Goal: Task Accomplishment & Management: Manage account settings

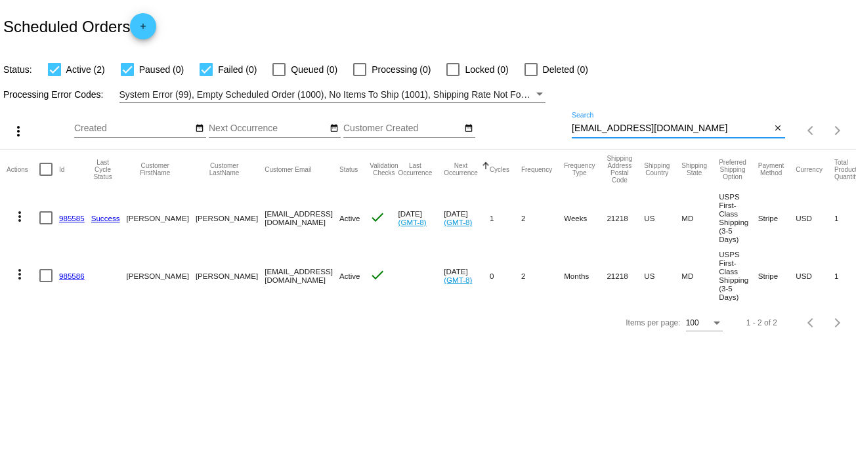
click at [598, 125] on input "bp@beverlyparsons.com" at bounding box center [672, 128] width 200 height 11
paste input "rsimmons25racing@yahoo"
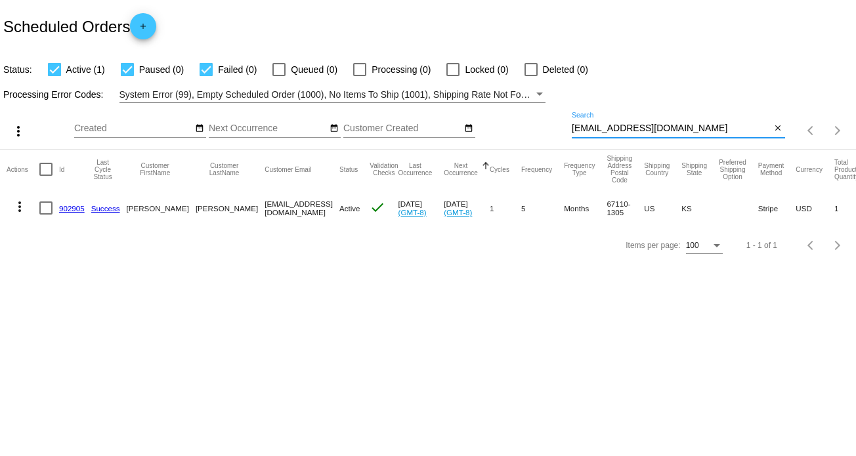
type input "rsimmons25racing@yahoo.com"
click at [19, 206] on mat-icon "more_vert" at bounding box center [20, 207] width 16 height 16
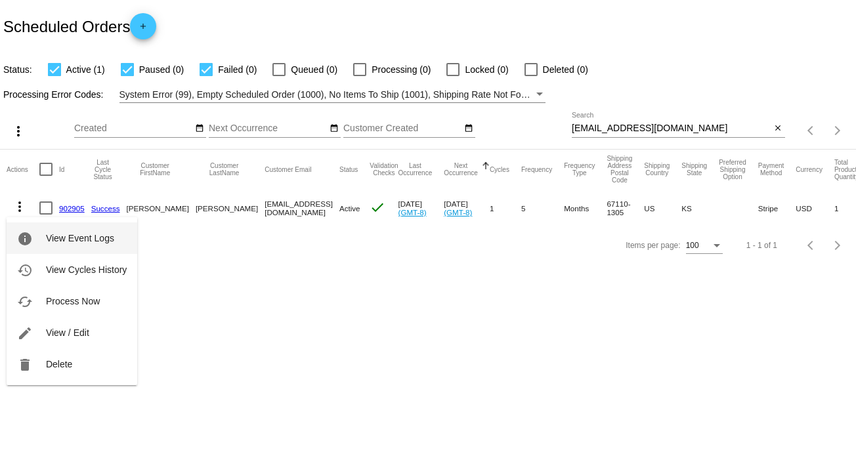
click at [87, 240] on span "View Event Logs" at bounding box center [80, 238] width 68 height 11
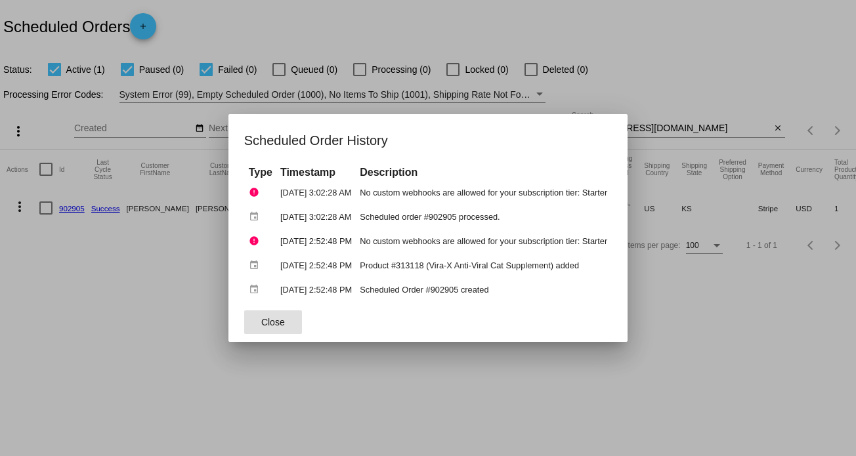
click at [268, 310] on button "Close" at bounding box center [273, 322] width 58 height 24
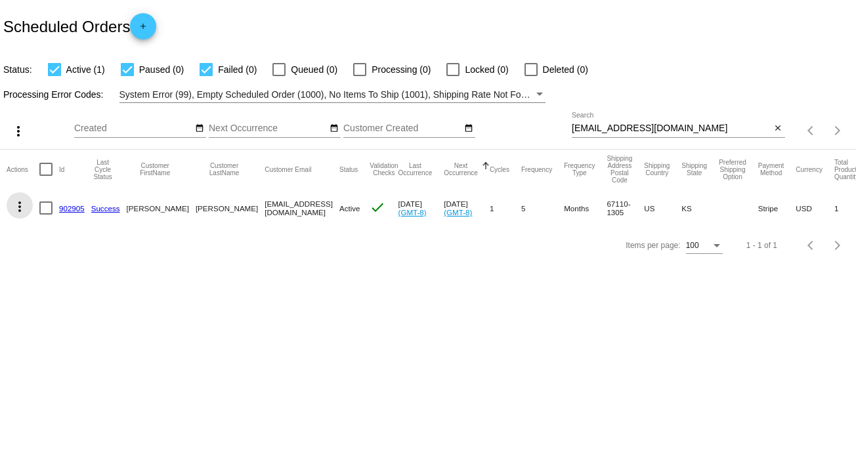
click at [21, 209] on mat-icon "more_vert" at bounding box center [20, 207] width 16 height 16
click at [16, 205] on mat-icon "more_vert" at bounding box center [20, 207] width 16 height 16
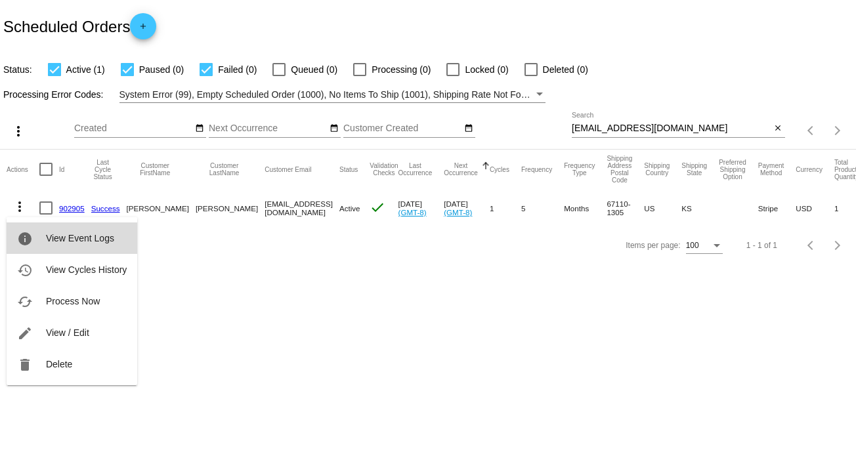
click at [84, 232] on button "info View Event Logs" at bounding box center [72, 239] width 131 height 32
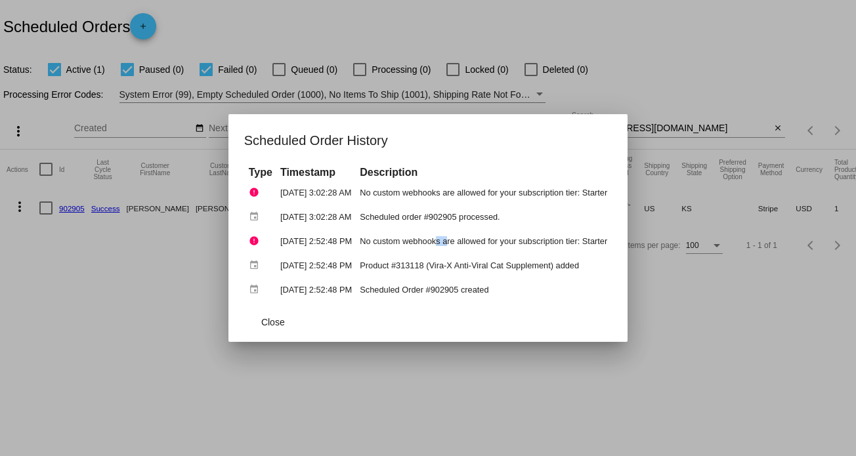
click at [458, 241] on td "No custom webhooks are allowed for your subscription tier: Starter" at bounding box center [483, 241] width 254 height 23
click at [263, 315] on button "Close" at bounding box center [273, 322] width 58 height 24
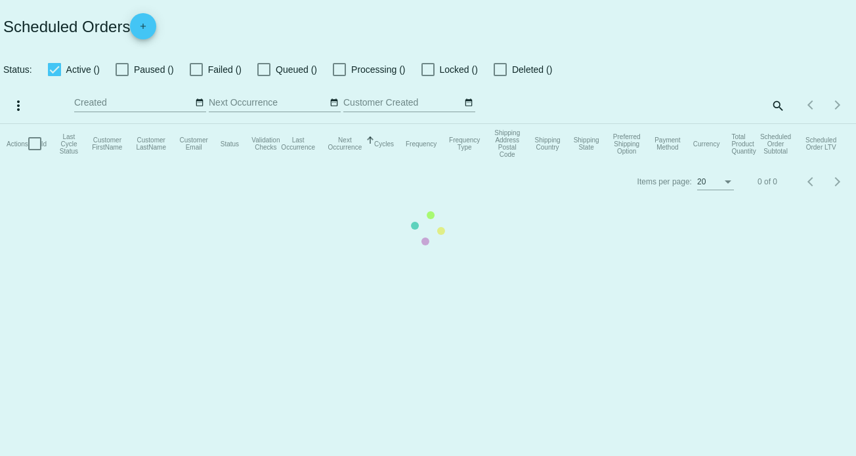
checkbox input "true"
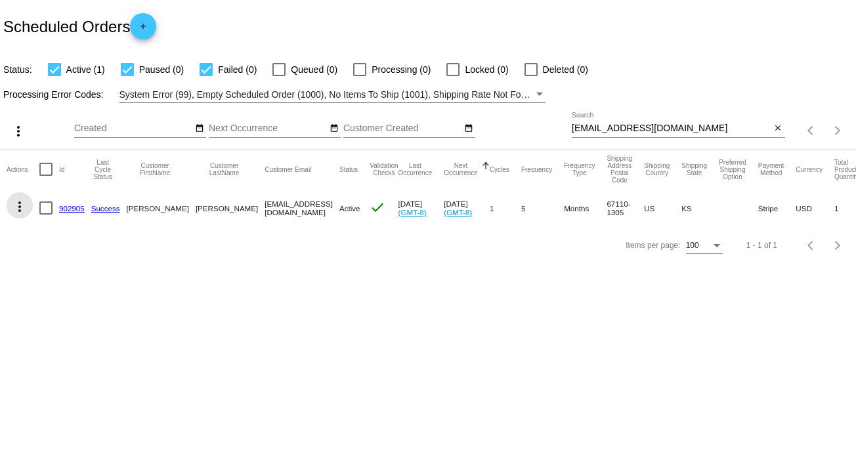
click at [18, 204] on mat-icon "more_vert" at bounding box center [20, 207] width 16 height 16
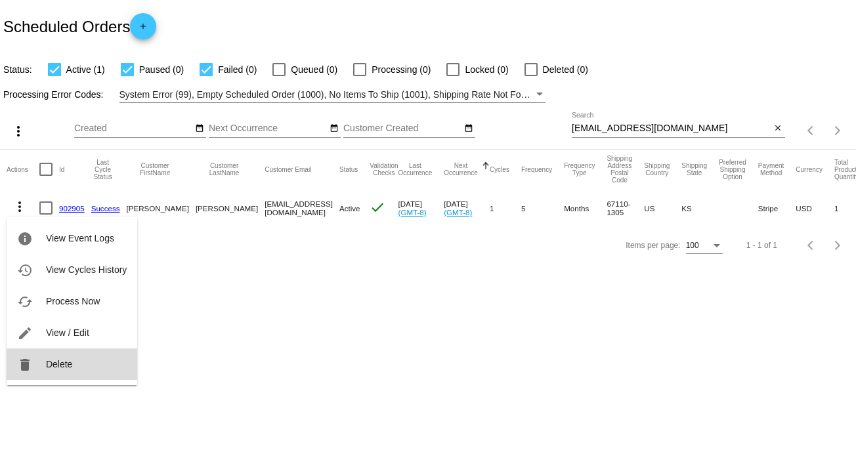
click at [66, 358] on button "delete Delete" at bounding box center [72, 365] width 131 height 32
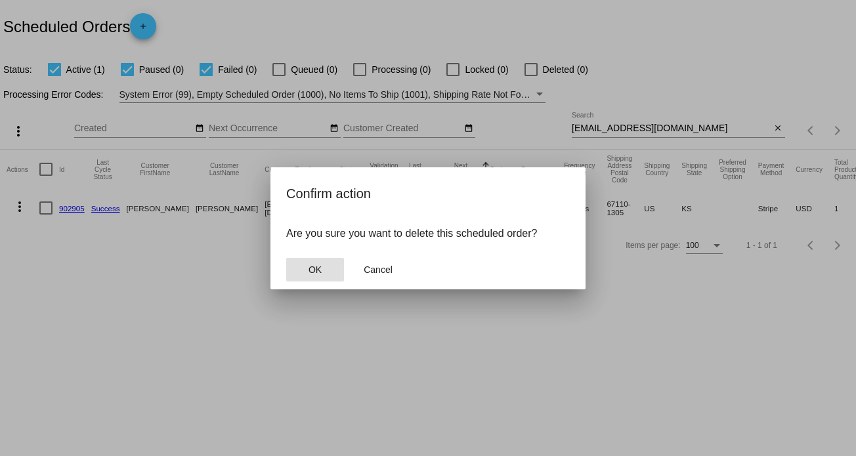
click at [318, 263] on button "OK" at bounding box center [315, 270] width 58 height 24
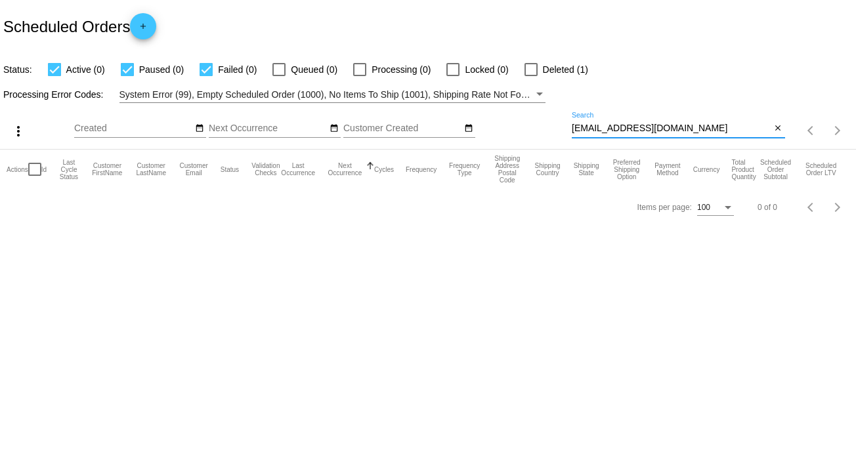
click at [621, 124] on input "[EMAIL_ADDRESS][DOMAIN_NAME]" at bounding box center [672, 128] width 200 height 11
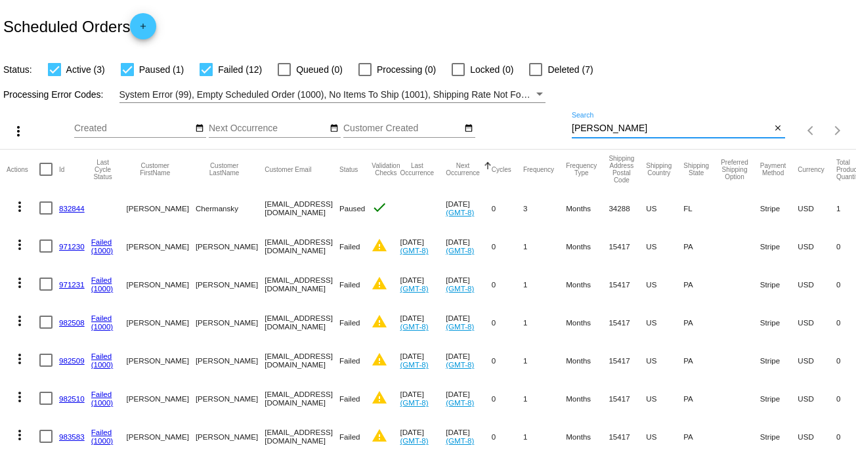
type input "wendy"
click at [17, 239] on mat-icon "more_vert" at bounding box center [20, 245] width 16 height 16
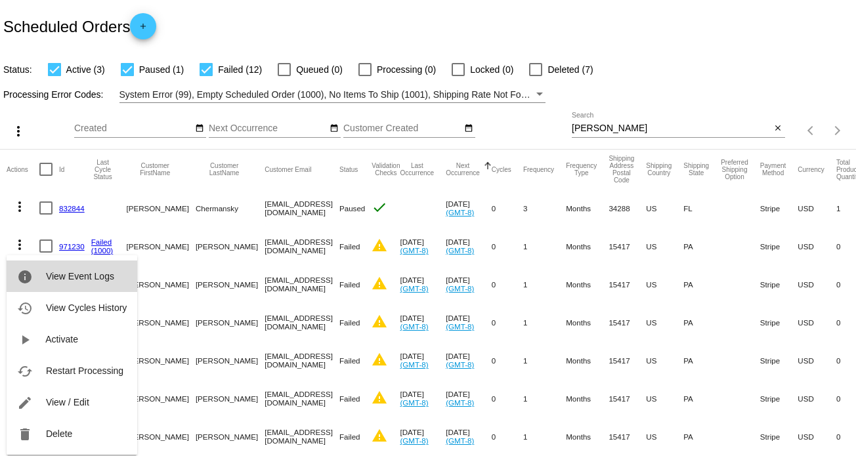
click at [62, 271] on span "View Event Logs" at bounding box center [80, 276] width 68 height 11
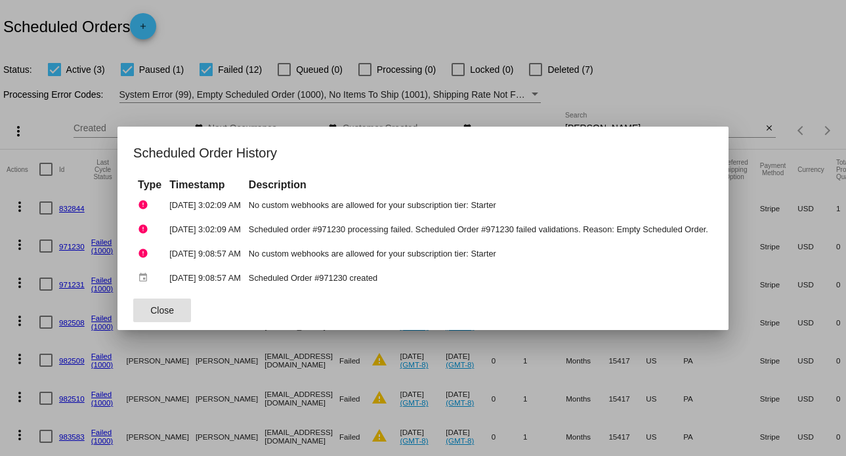
click at [156, 310] on span "Close" at bounding box center [162, 310] width 24 height 11
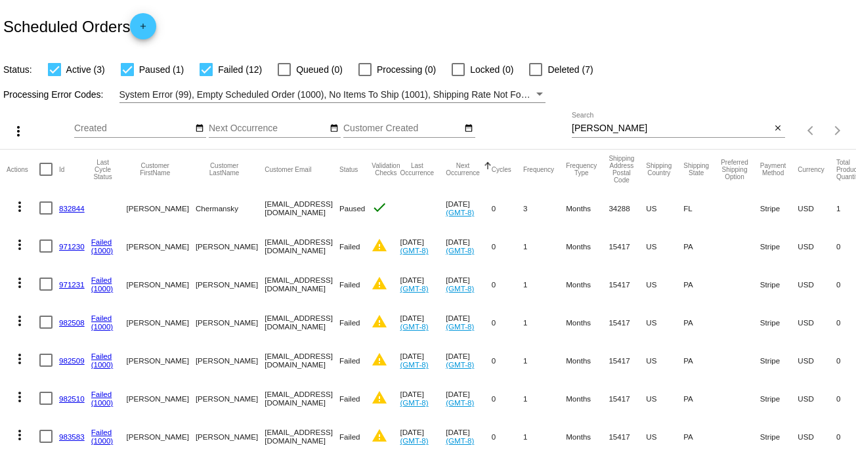
click at [23, 288] on mat-icon "more_vert" at bounding box center [20, 283] width 16 height 16
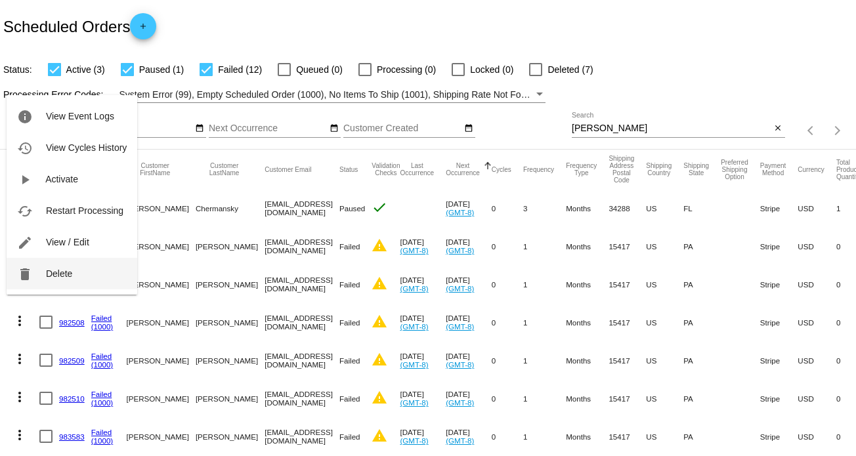
click at [81, 278] on button "delete Delete" at bounding box center [72, 274] width 131 height 32
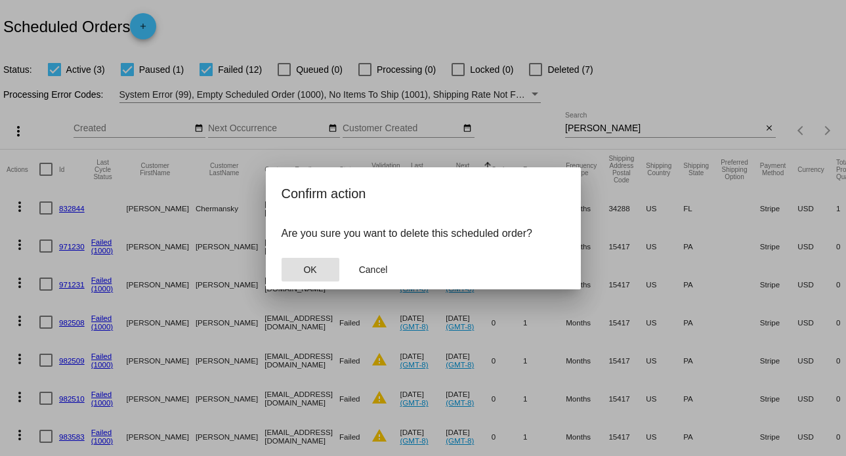
click at [308, 269] on span "OK" at bounding box center [309, 270] width 13 height 11
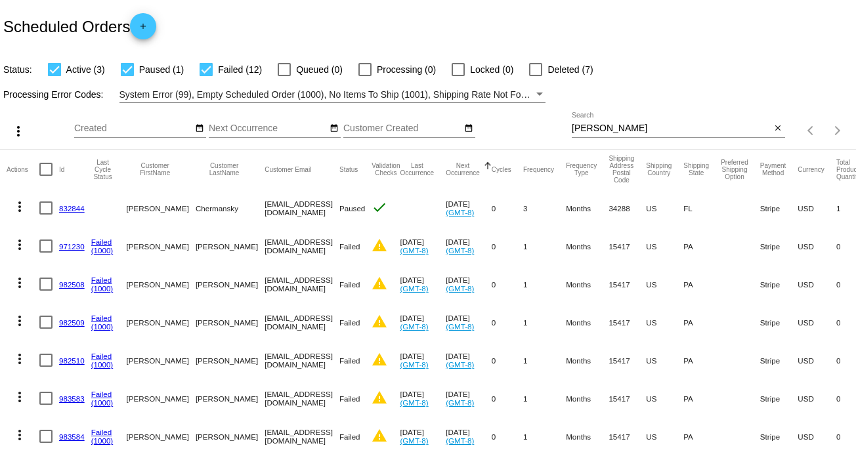
click at [16, 244] on mat-icon "more_vert" at bounding box center [20, 245] width 16 height 16
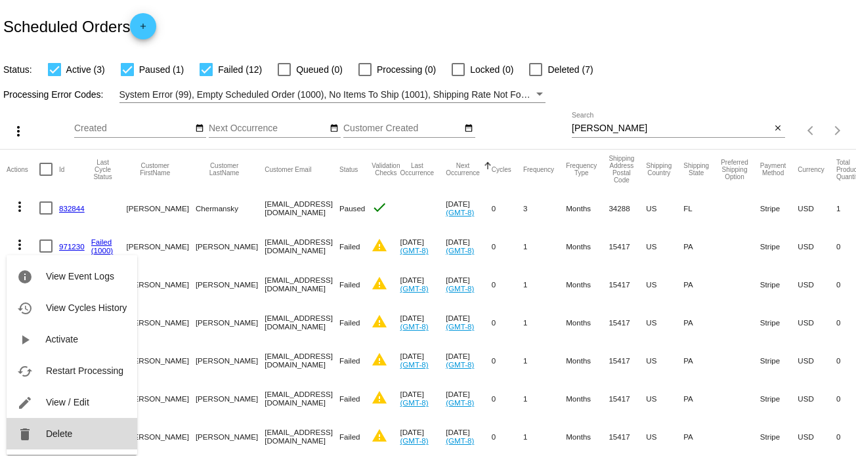
click at [64, 433] on span "Delete" at bounding box center [59, 434] width 26 height 11
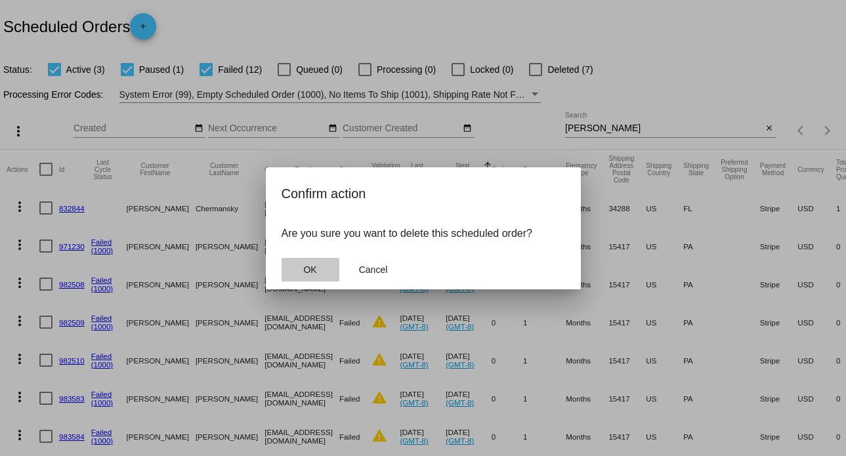
click at [315, 276] on button "OK" at bounding box center [311, 270] width 58 height 24
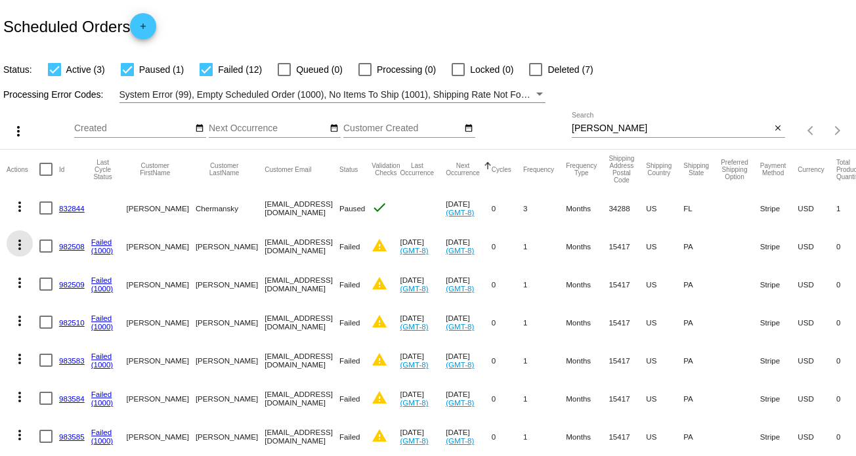
click at [21, 249] on mat-icon "more_vert" at bounding box center [20, 245] width 16 height 16
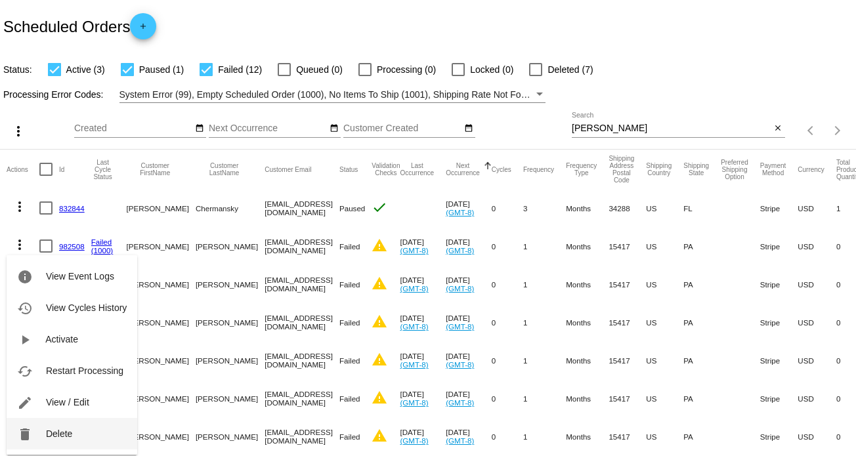
click at [60, 430] on span "Delete" at bounding box center [59, 434] width 26 height 11
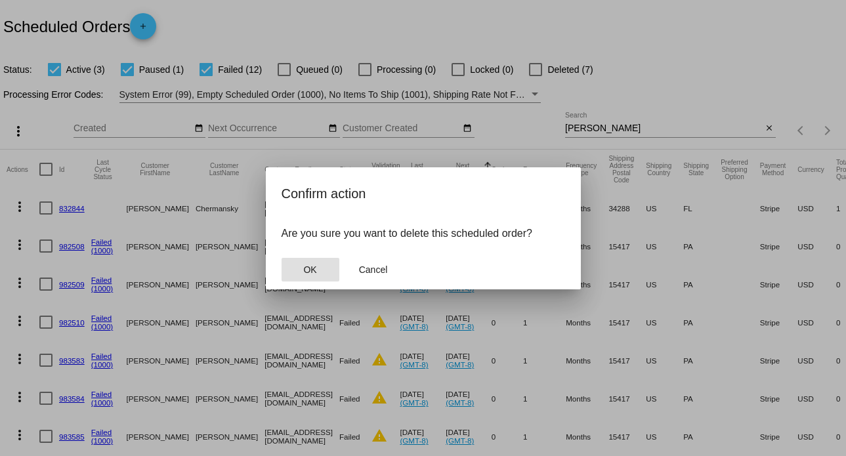
click at [318, 266] on button "OK" at bounding box center [311, 270] width 58 height 24
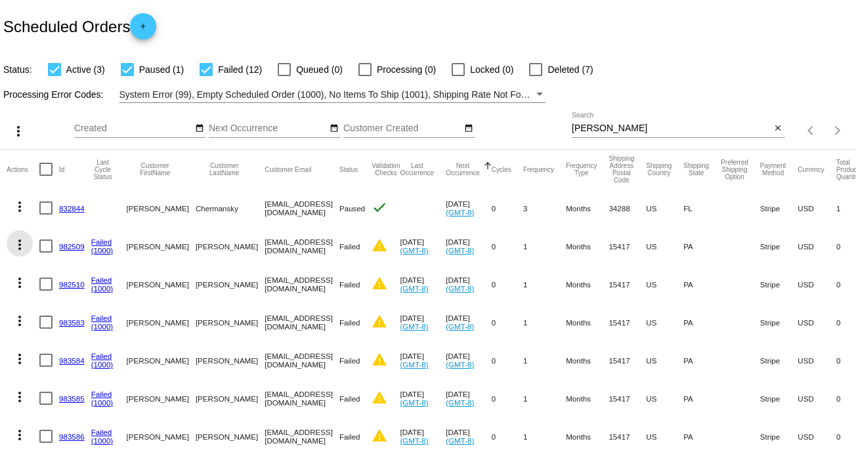
click at [22, 249] on mat-icon "more_vert" at bounding box center [20, 245] width 16 height 16
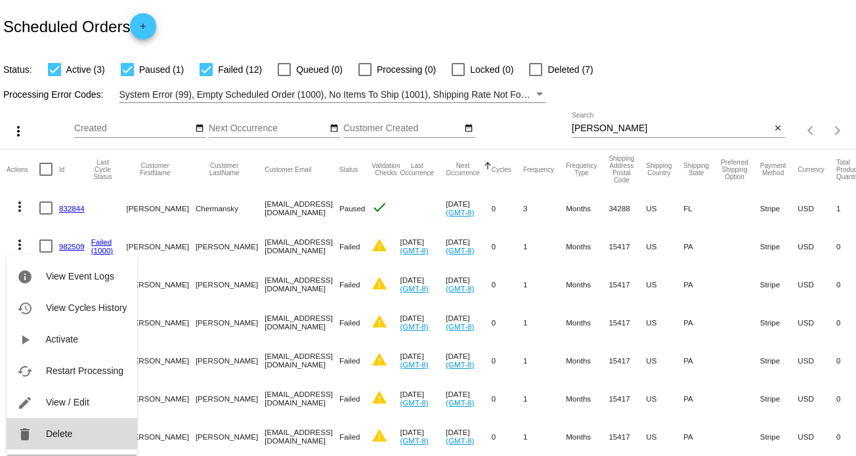
click at [71, 433] on span "Delete" at bounding box center [59, 434] width 26 height 11
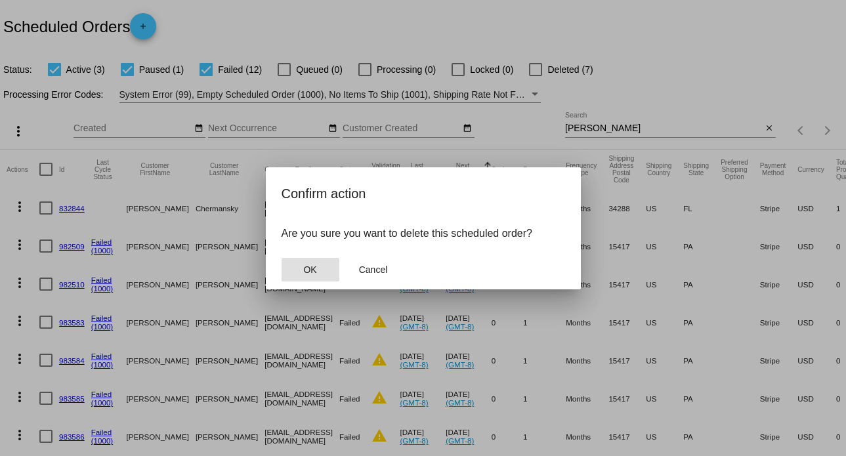
click at [318, 268] on button "OK" at bounding box center [311, 270] width 58 height 24
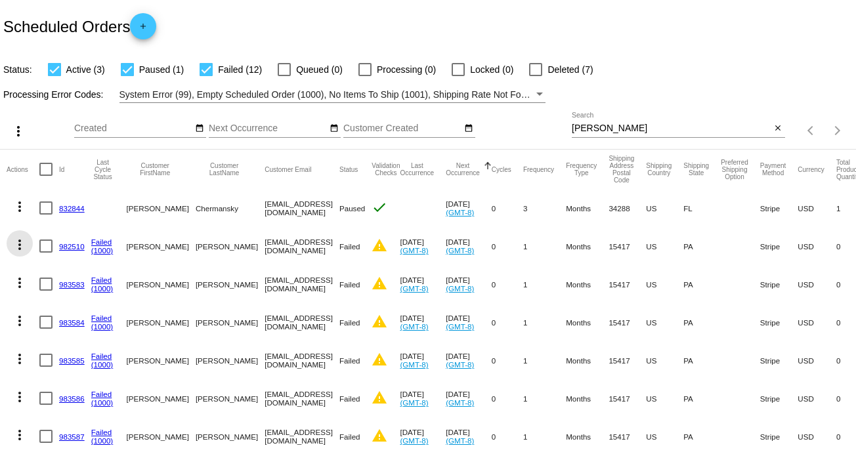
click at [21, 247] on mat-icon "more_vert" at bounding box center [20, 245] width 16 height 16
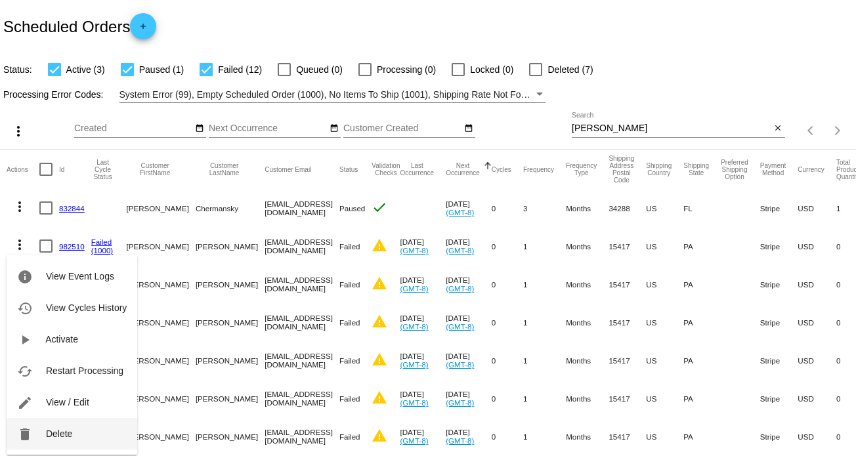
click at [53, 427] on button "delete Delete" at bounding box center [72, 434] width 131 height 32
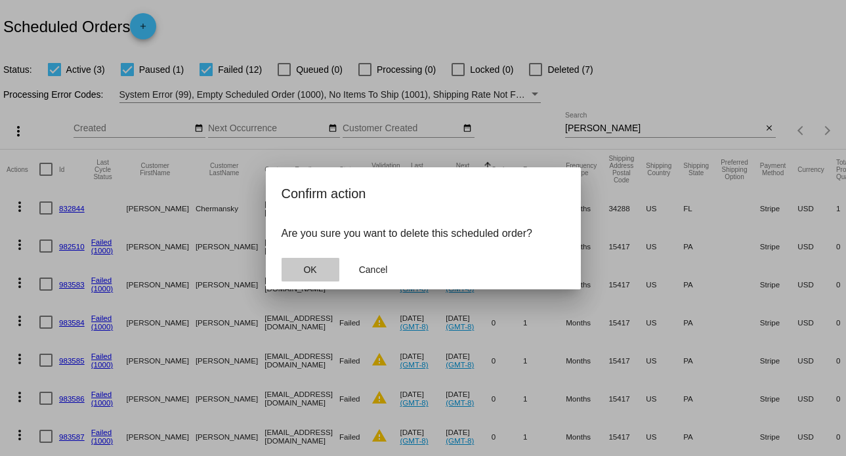
click at [308, 274] on span "OK" at bounding box center [309, 270] width 13 height 11
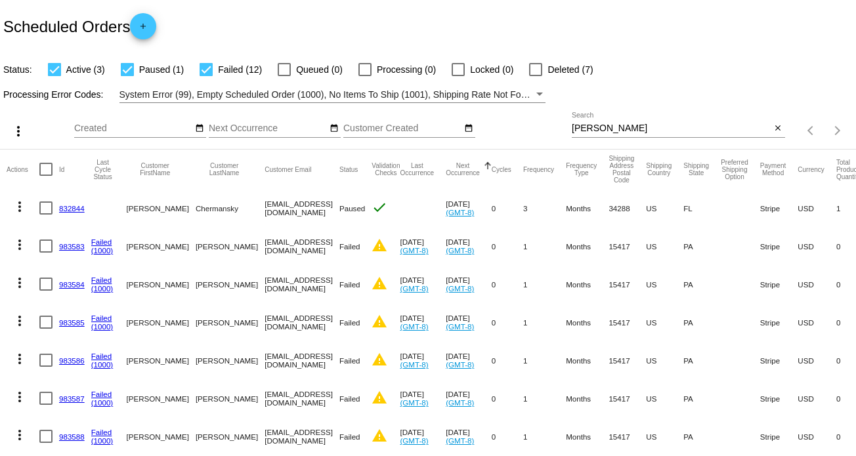
click at [20, 251] on mat-icon "more_vert" at bounding box center [20, 245] width 16 height 16
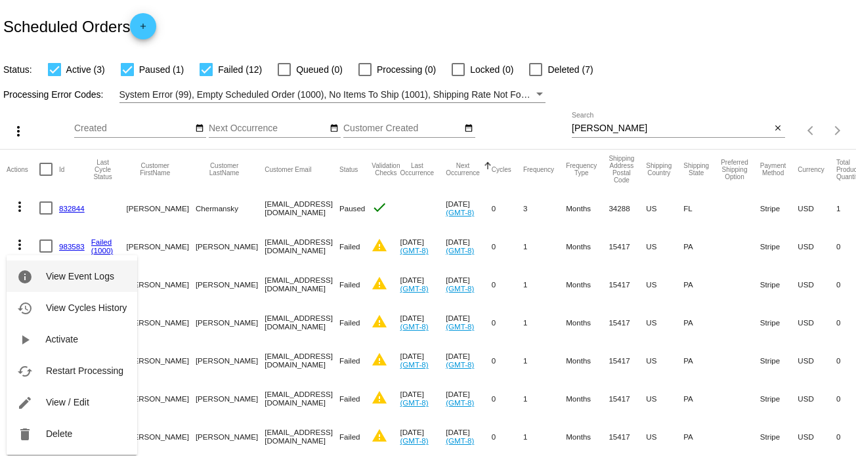
click at [77, 272] on span "View Event Logs" at bounding box center [80, 276] width 68 height 11
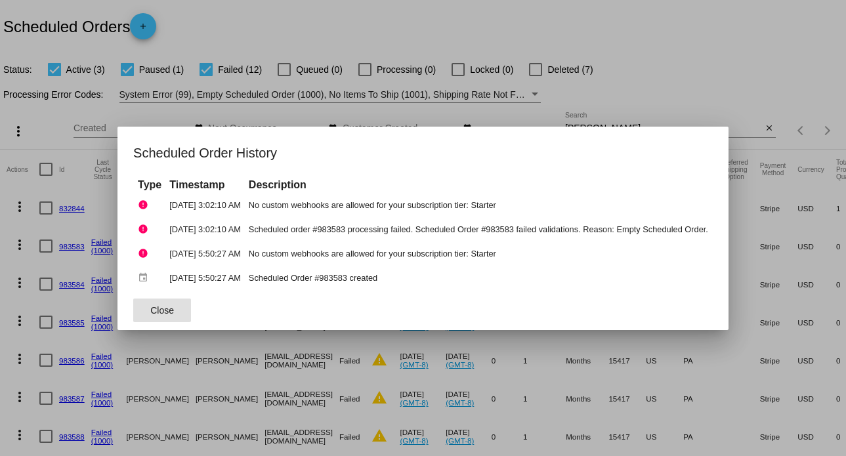
click at [660, 94] on div at bounding box center [423, 228] width 846 height 456
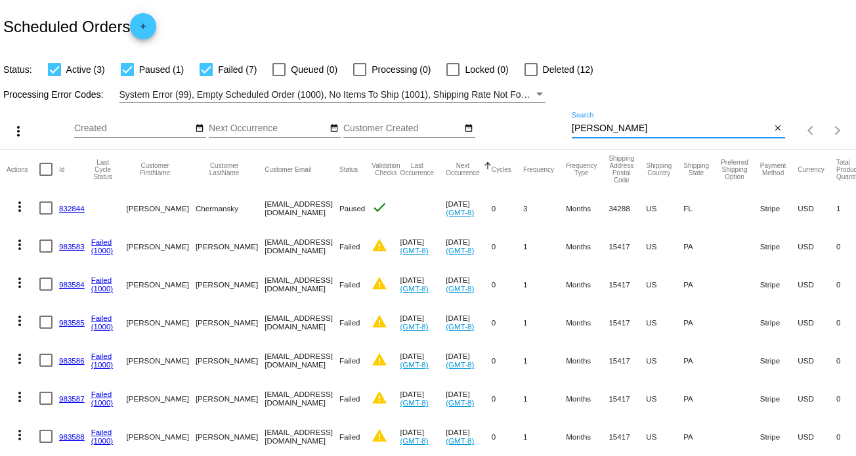
click at [580, 127] on input "[PERSON_NAME]" at bounding box center [672, 128] width 200 height 11
click at [580, 127] on input "wendy" at bounding box center [672, 128] width 200 height 11
paste input "Have a CATastic Day! Jenn Lopez Two Crazy Cat Ladies, LLC Executive Director 22…"
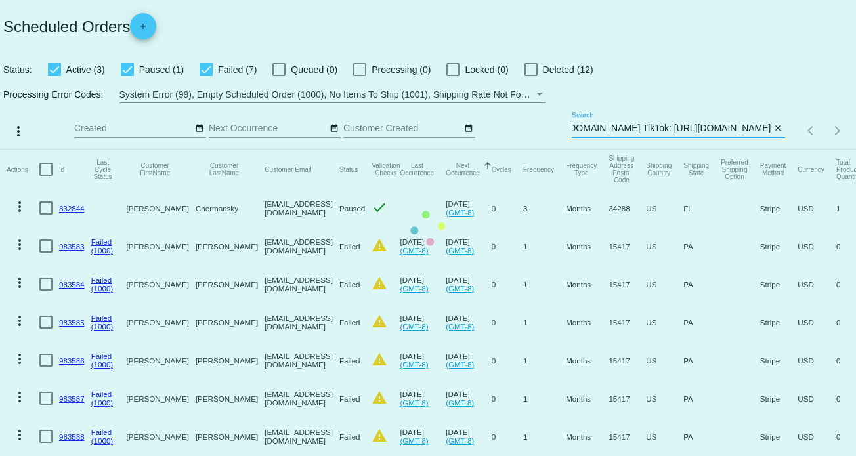
type input "Have a CATastic Day! Jenn Lopez Two Crazy Cat Ladies, LLC Executive Director 22…"
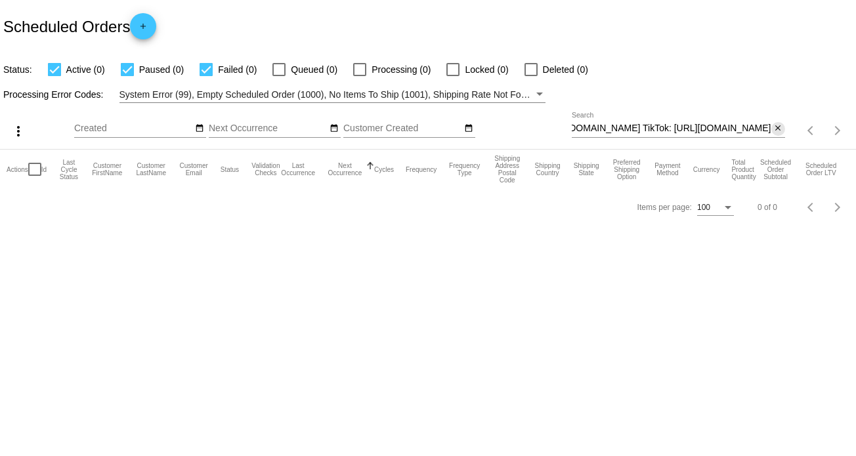
scroll to position [0, 0]
click at [772, 129] on button "close" at bounding box center [778, 129] width 14 height 14
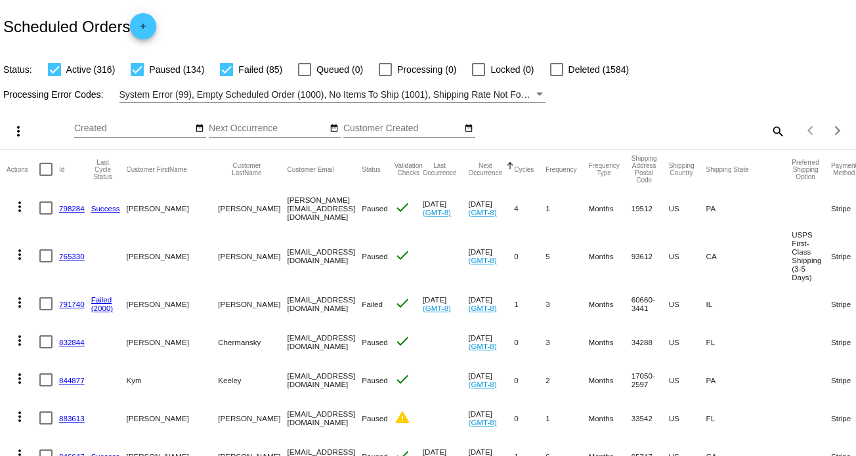
click at [770, 133] on mat-icon "search" at bounding box center [777, 131] width 16 height 20
click at [628, 127] on input "Search" at bounding box center [678, 128] width 213 height 11
paste input "[EMAIL_ADDRESS][DOMAIN_NAME]"
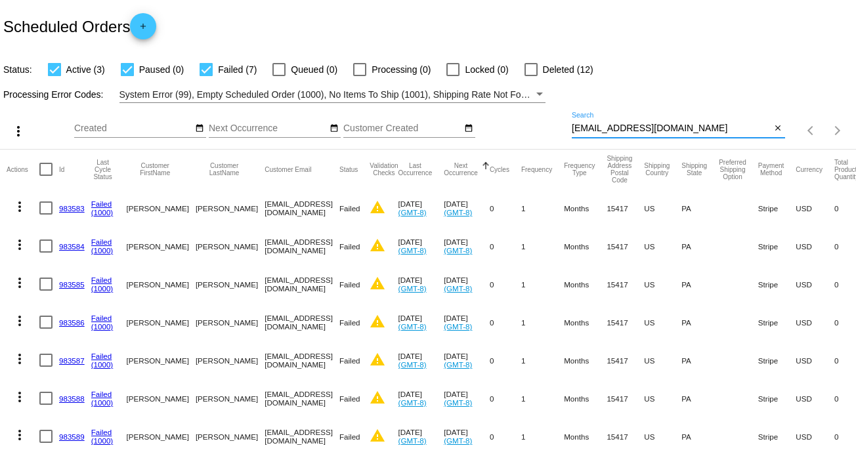
type input "[EMAIL_ADDRESS][DOMAIN_NAME]"
click at [20, 211] on mat-icon "more_vert" at bounding box center [20, 207] width 16 height 16
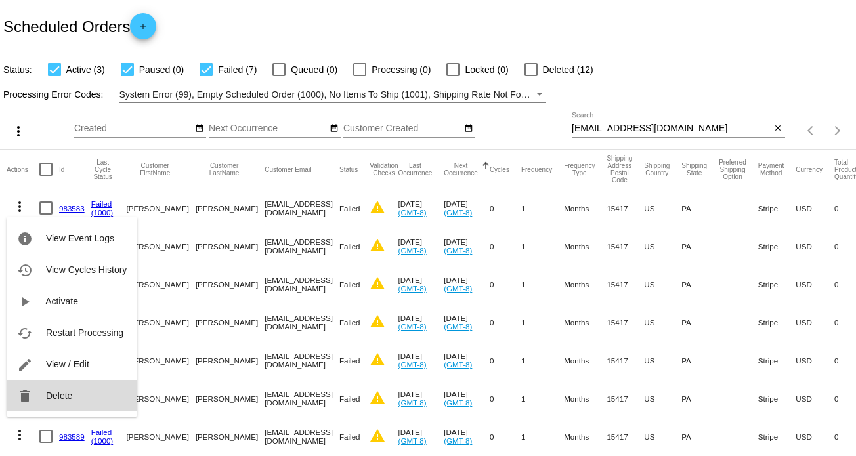
click at [60, 388] on button "delete Delete" at bounding box center [72, 396] width 131 height 32
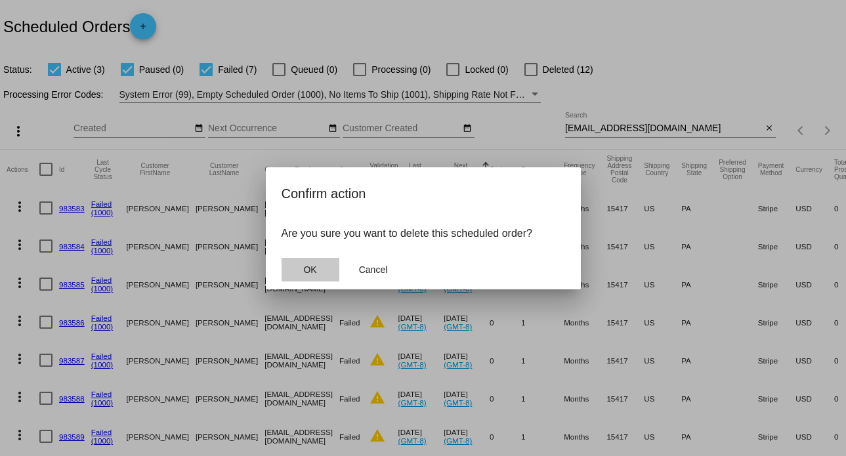
click at [317, 267] on button "OK" at bounding box center [311, 270] width 58 height 24
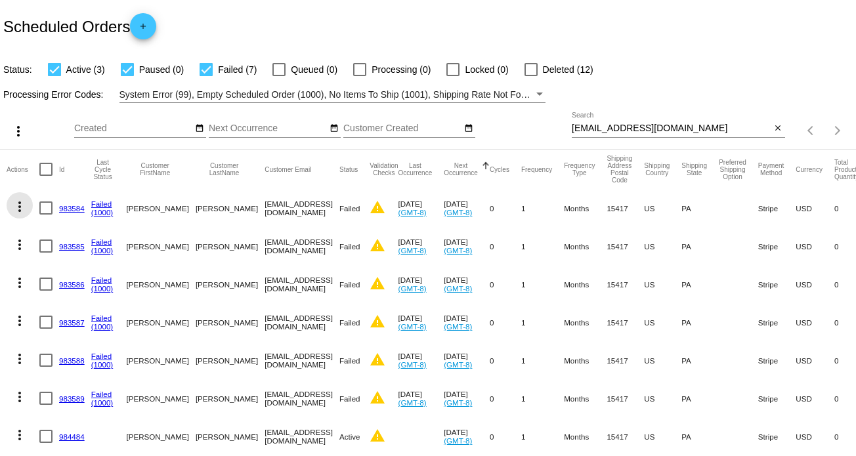
click at [20, 207] on mat-icon "more_vert" at bounding box center [20, 207] width 16 height 16
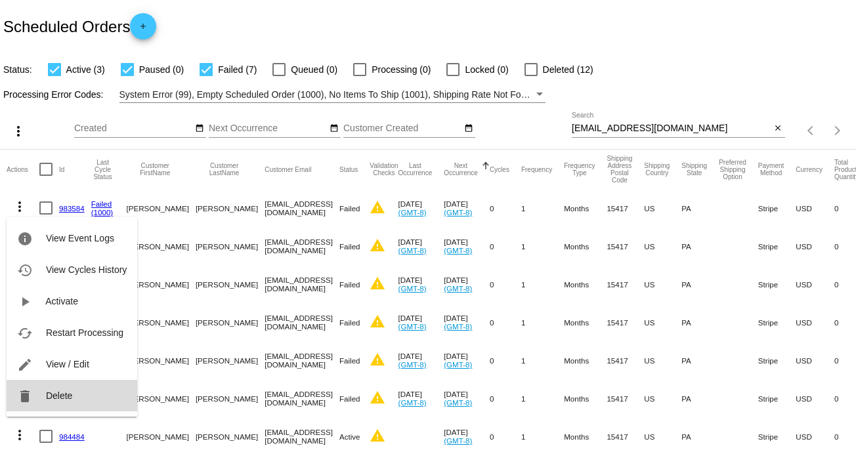
click at [70, 397] on span "Delete" at bounding box center [59, 396] width 26 height 11
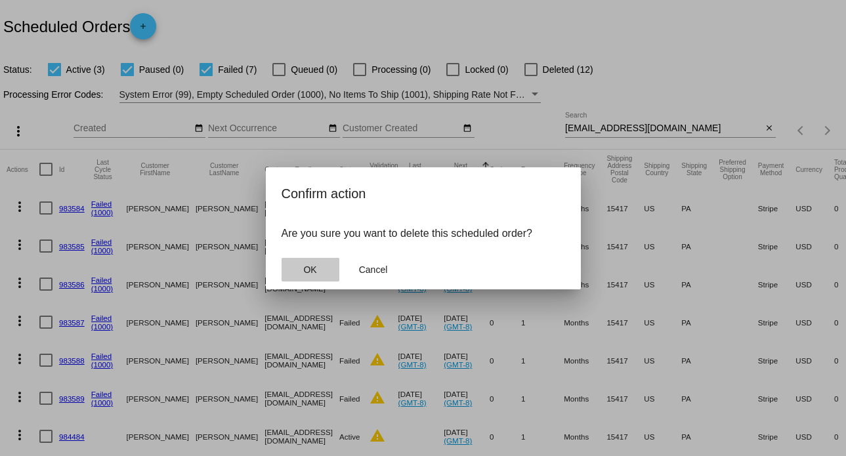
click at [315, 272] on span "OK" at bounding box center [309, 270] width 13 height 11
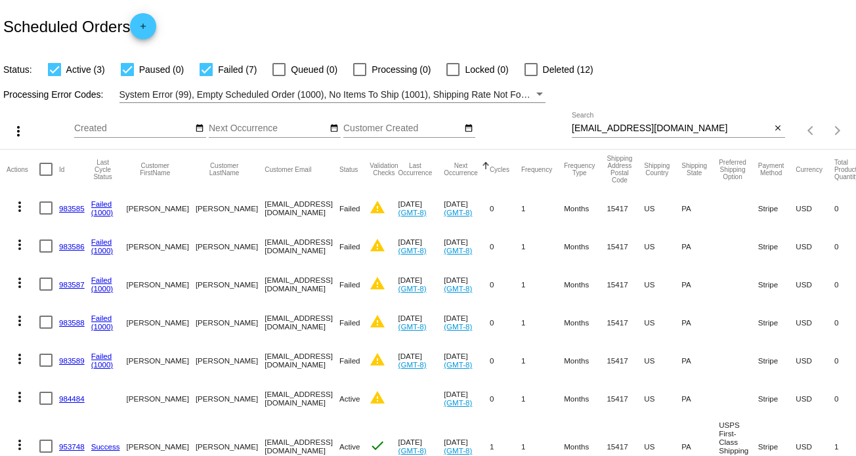
click at [21, 207] on mat-icon "more_vert" at bounding box center [20, 207] width 16 height 16
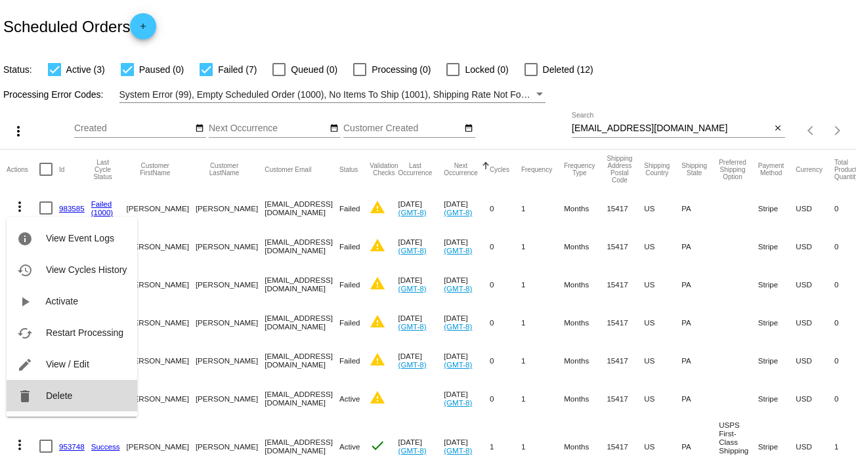
click at [80, 385] on button "delete Delete" at bounding box center [72, 396] width 131 height 32
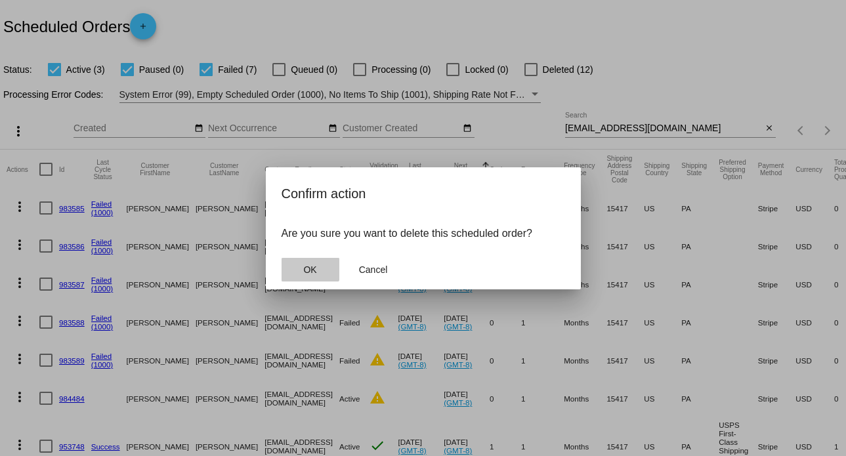
click at [302, 266] on button "OK" at bounding box center [311, 270] width 58 height 24
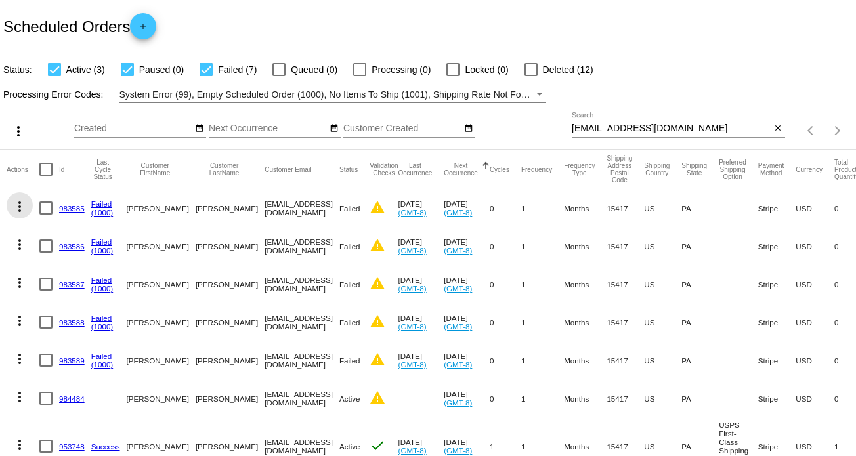
click at [17, 207] on mat-icon "more_vert" at bounding box center [20, 207] width 16 height 16
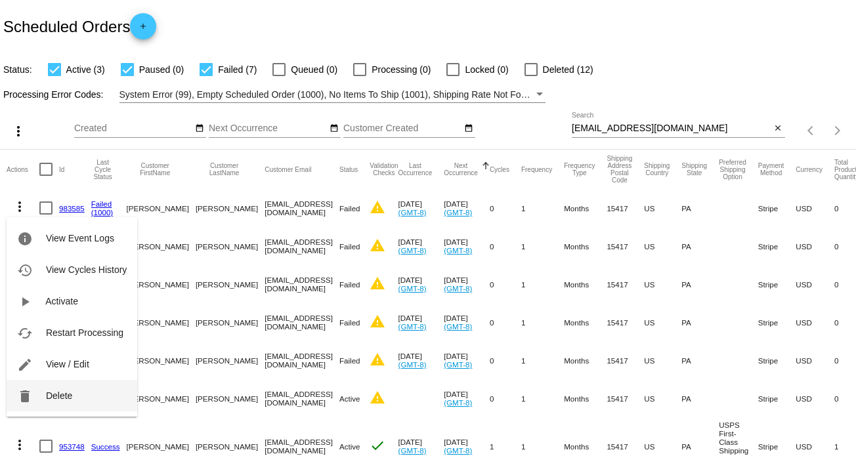
click at [64, 385] on button "delete Delete" at bounding box center [72, 396] width 131 height 32
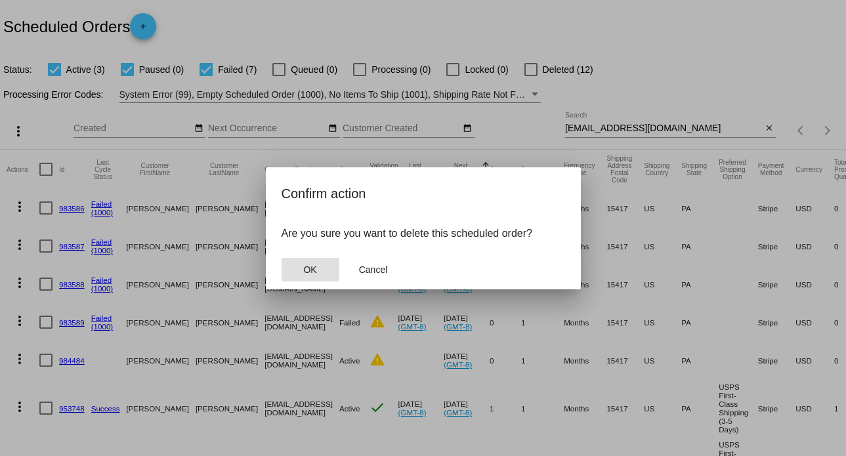
click at [320, 265] on button "OK" at bounding box center [311, 270] width 58 height 24
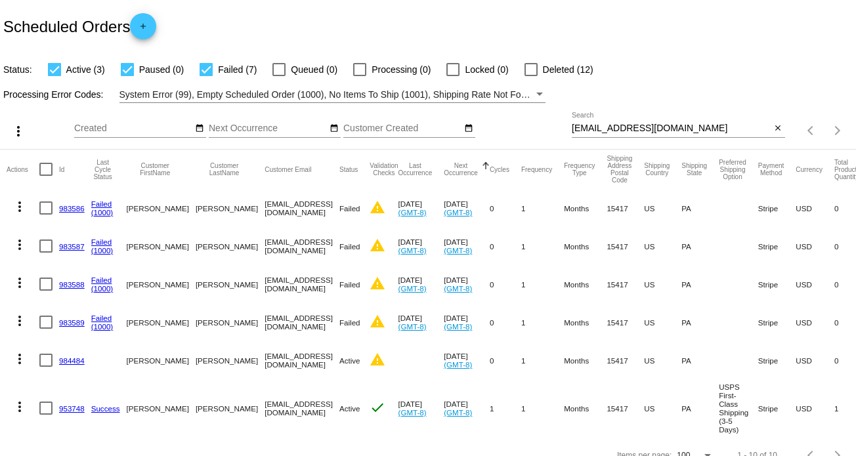
click at [16, 207] on mat-icon "more_vert" at bounding box center [20, 207] width 16 height 16
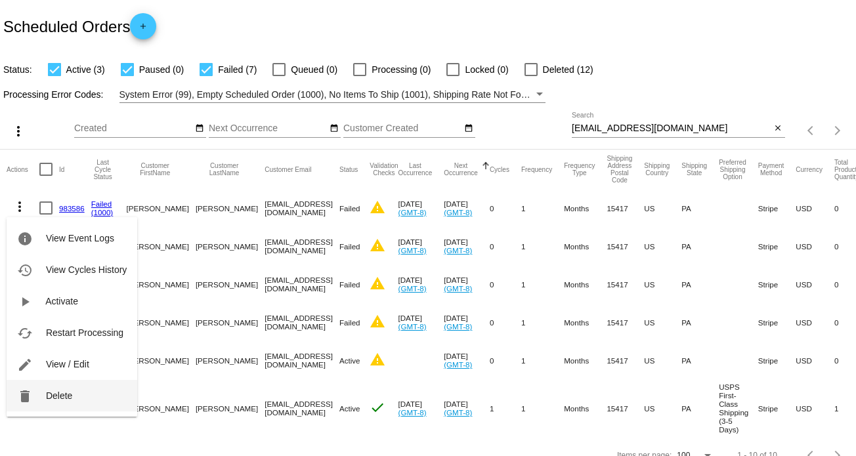
click at [82, 399] on button "delete Delete" at bounding box center [72, 396] width 131 height 32
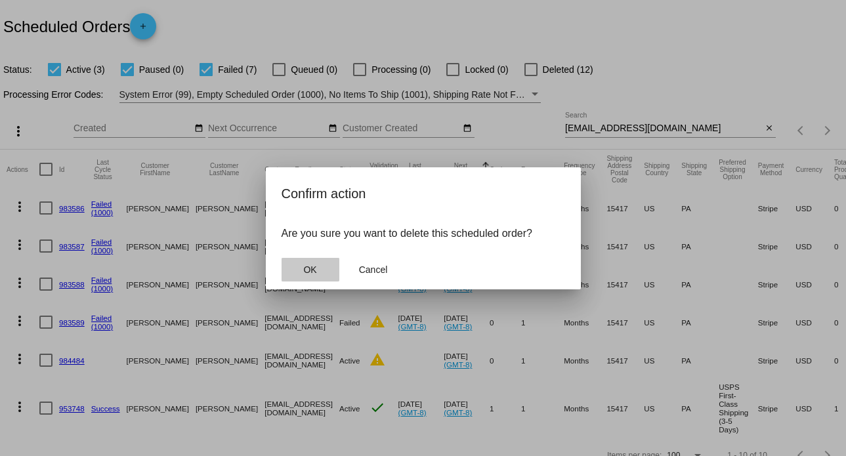
click at [302, 266] on button "OK" at bounding box center [311, 270] width 58 height 24
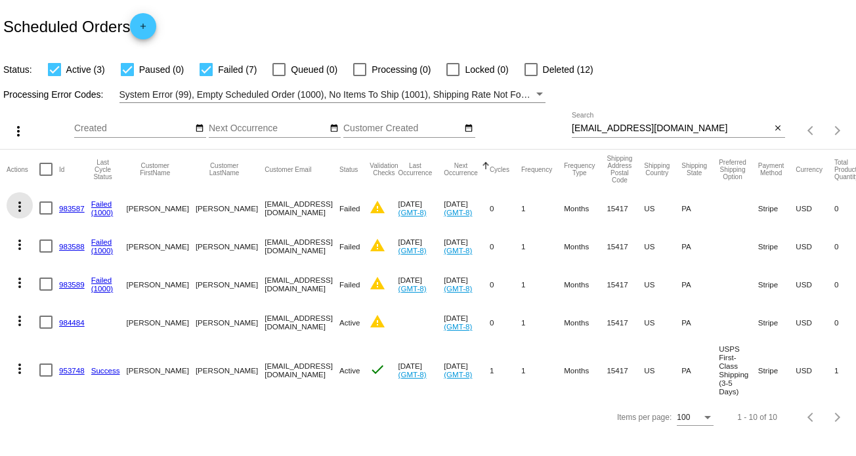
click at [16, 205] on mat-icon "more_vert" at bounding box center [20, 207] width 16 height 16
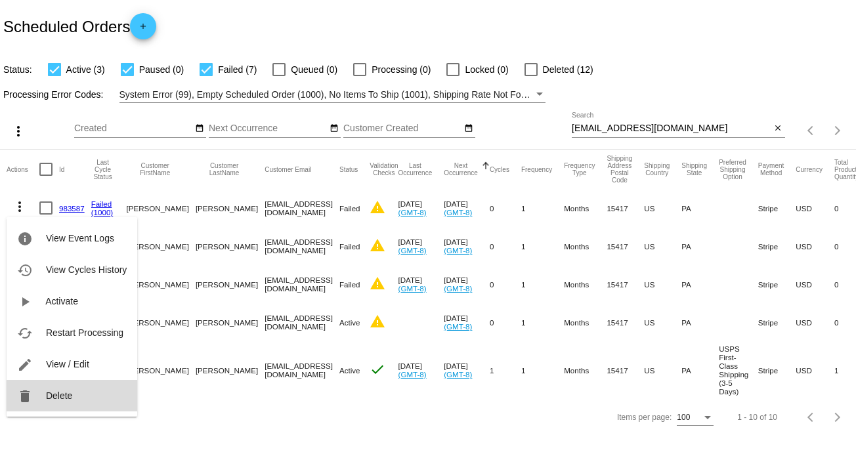
click at [81, 398] on button "delete Delete" at bounding box center [72, 396] width 131 height 32
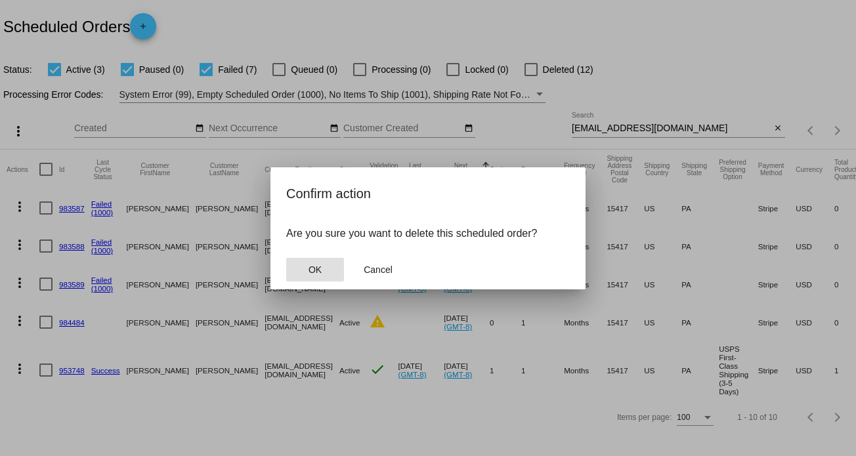
click at [328, 261] on button "OK" at bounding box center [315, 270] width 58 height 24
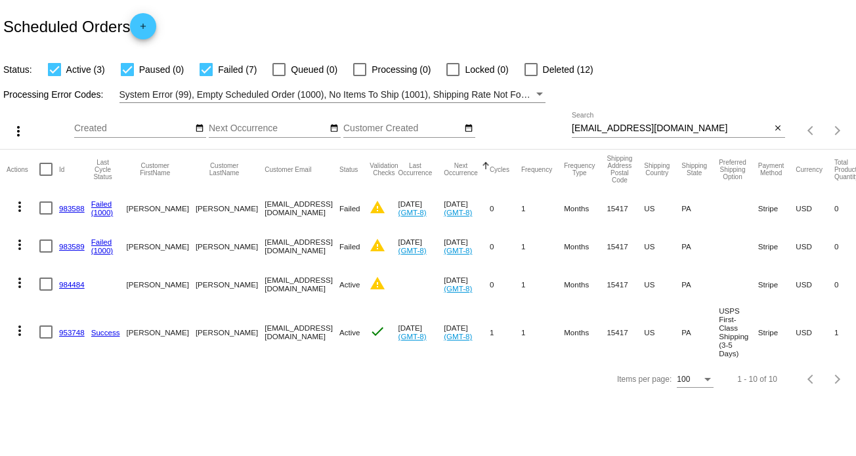
click at [19, 205] on mat-icon "more_vert" at bounding box center [20, 207] width 16 height 16
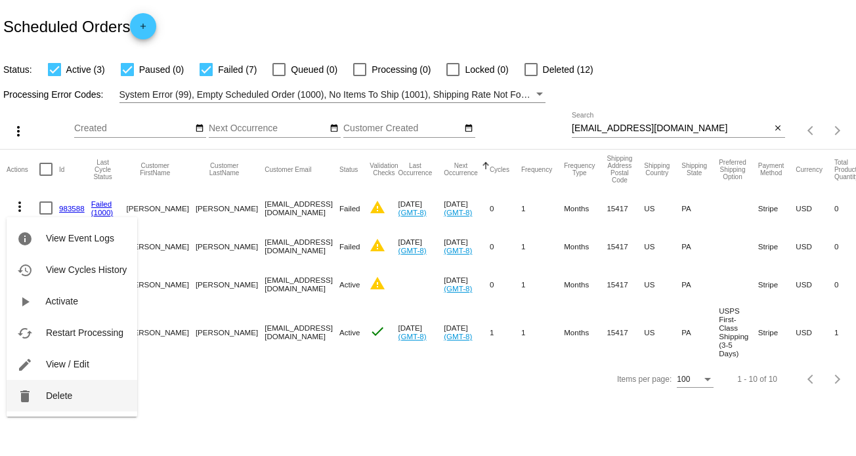
click at [66, 393] on span "Delete" at bounding box center [59, 396] width 26 height 11
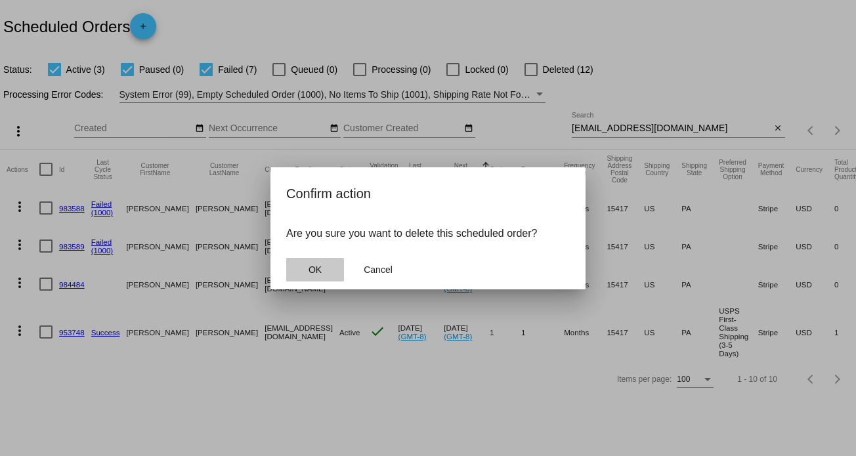
click at [314, 272] on span "OK" at bounding box center [314, 270] width 13 height 11
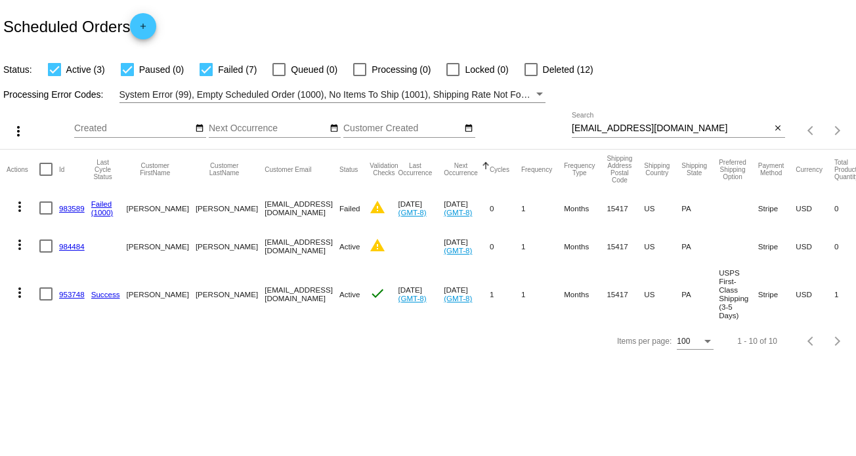
click at [21, 203] on mat-icon "more_vert" at bounding box center [20, 207] width 16 height 16
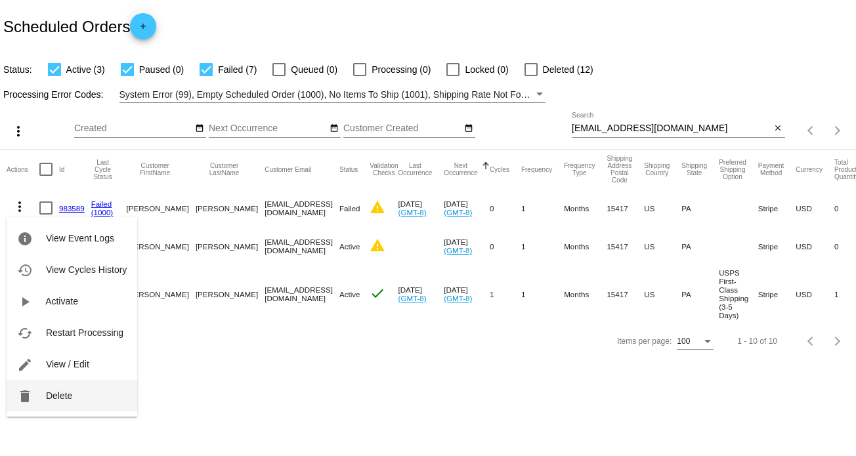
click at [63, 392] on span "Delete" at bounding box center [59, 396] width 26 height 11
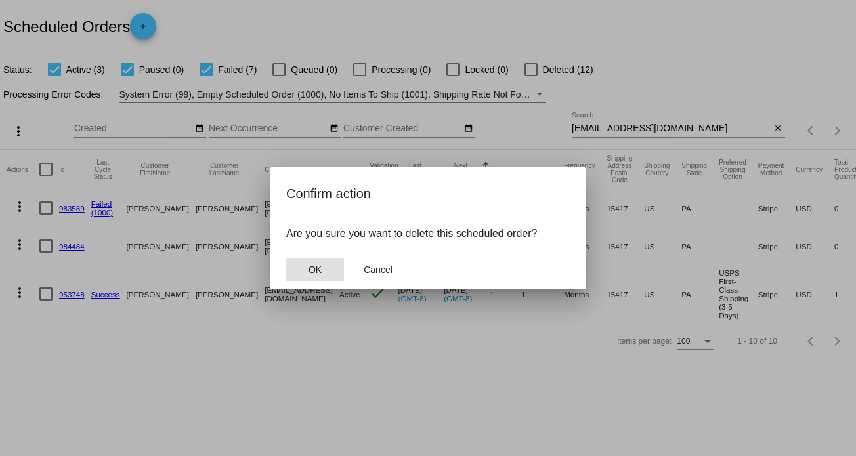
click at [310, 257] on mat-dialog-actions "OK Cancel" at bounding box center [428, 269] width 284 height 39
click at [312, 265] on span "OK" at bounding box center [314, 270] width 13 height 11
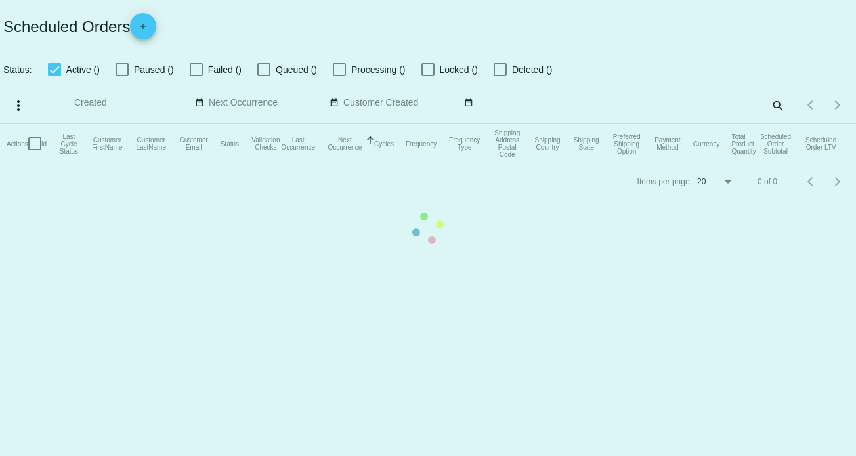
checkbox input "true"
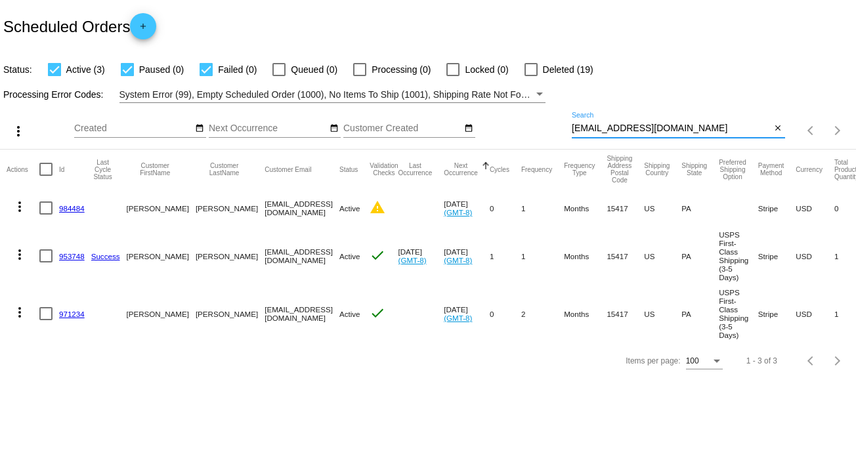
click at [620, 128] on input "[EMAIL_ADDRESS][DOMAIN_NAME]" at bounding box center [672, 128] width 200 height 11
paste input "jessihallett@hot"
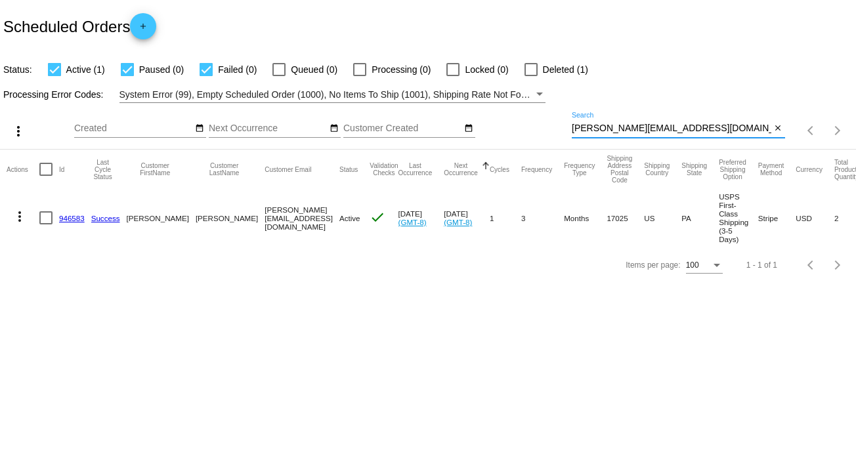
type input "[PERSON_NAME][EMAIL_ADDRESS][DOMAIN_NAME]"
click at [18, 219] on mat-icon "more_vert" at bounding box center [20, 217] width 16 height 16
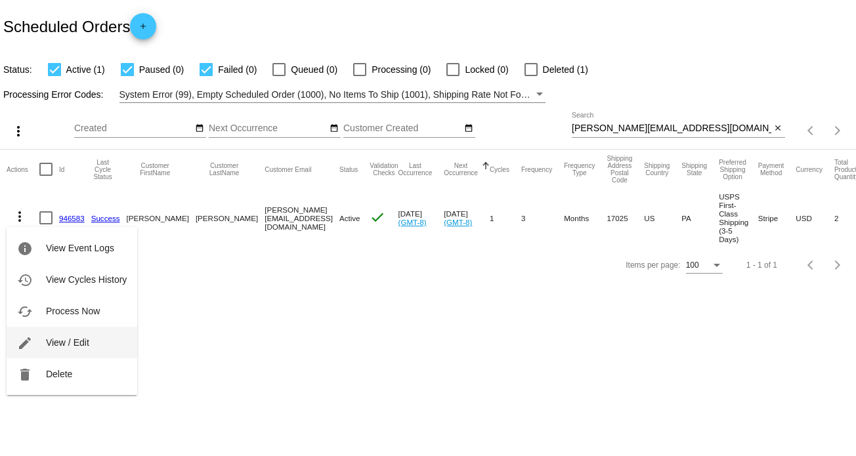
click at [87, 340] on span "View / Edit" at bounding box center [67, 342] width 43 height 11
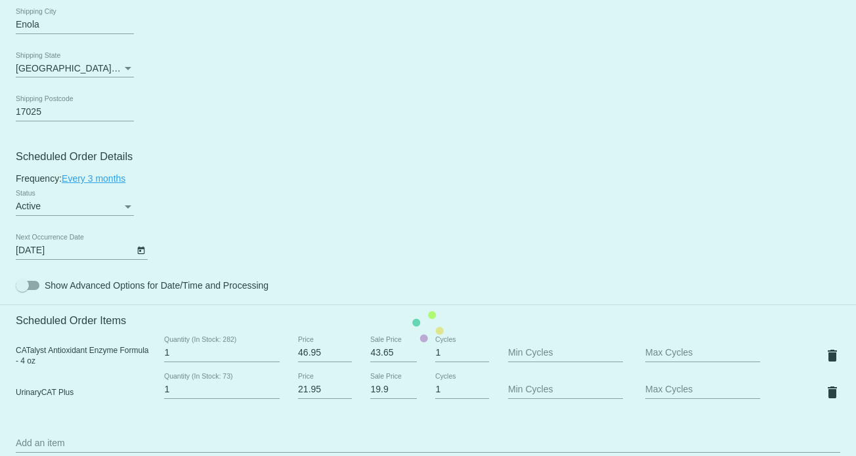
scroll to position [656, 0]
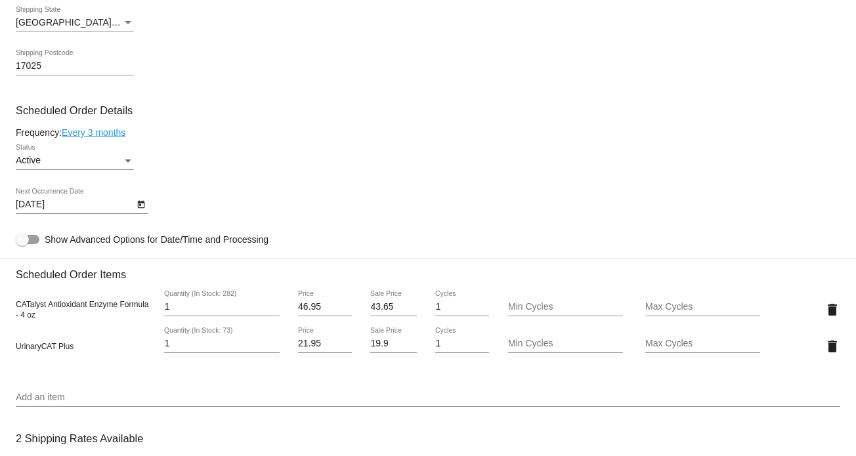
click at [129, 162] on div "Status" at bounding box center [128, 160] width 7 height 3
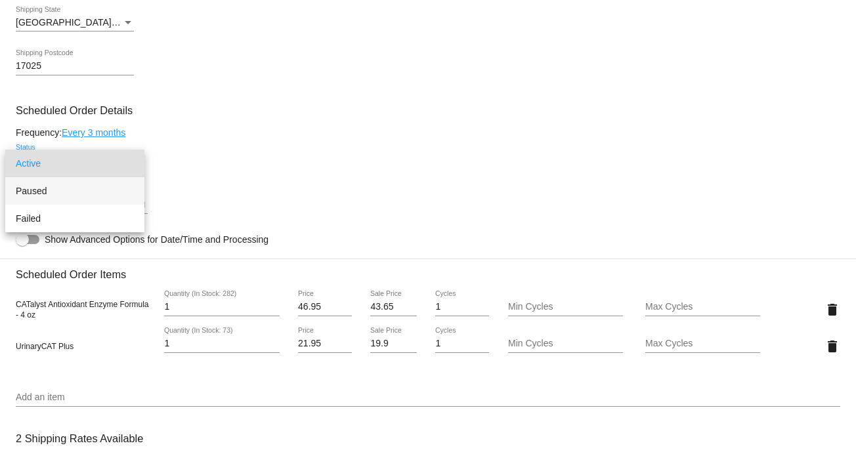
click at [89, 188] on span "Paused" at bounding box center [75, 191] width 118 height 28
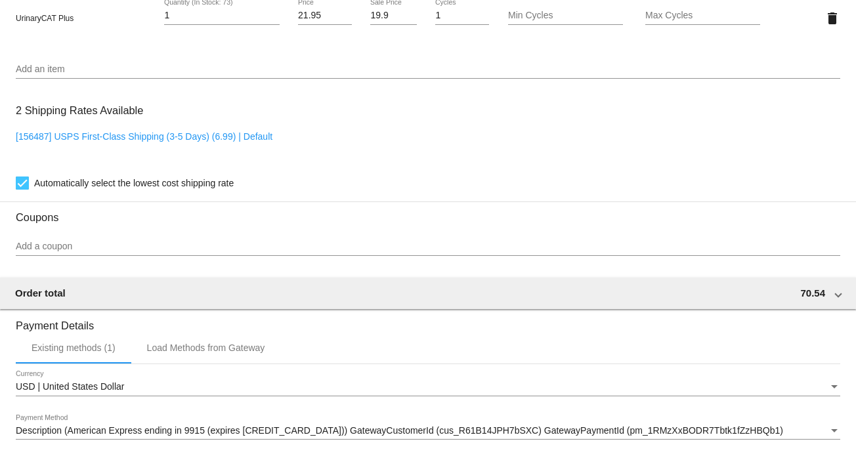
scroll to position [1176, 0]
